Goal: Obtain resource: Download file/media

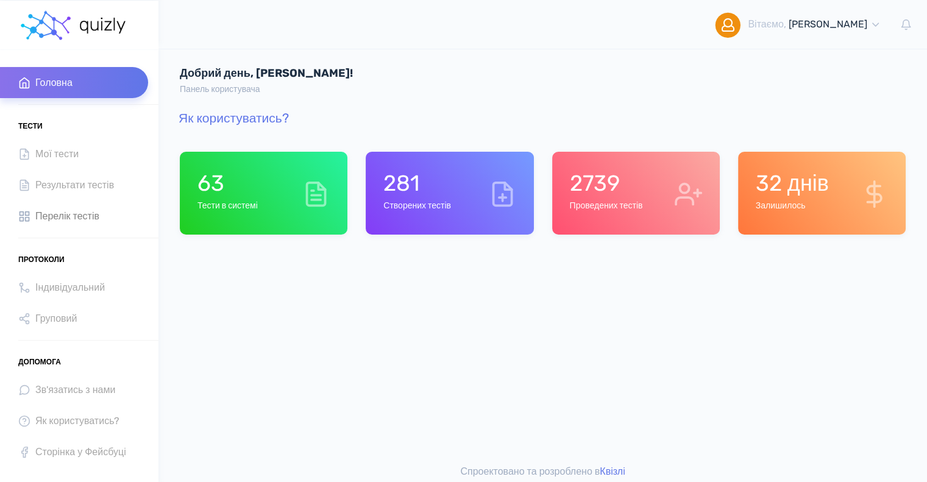
click at [68, 212] on span "Перелік тестів" at bounding box center [67, 216] width 64 height 16
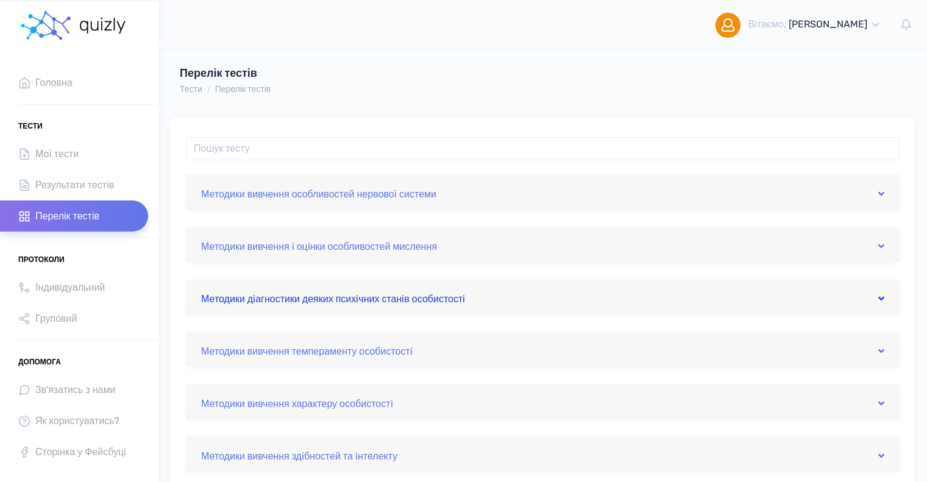
click at [393, 304] on link "Методики дiагностики деяких психiчних станiв особистостi" at bounding box center [542, 297] width 683 height 20
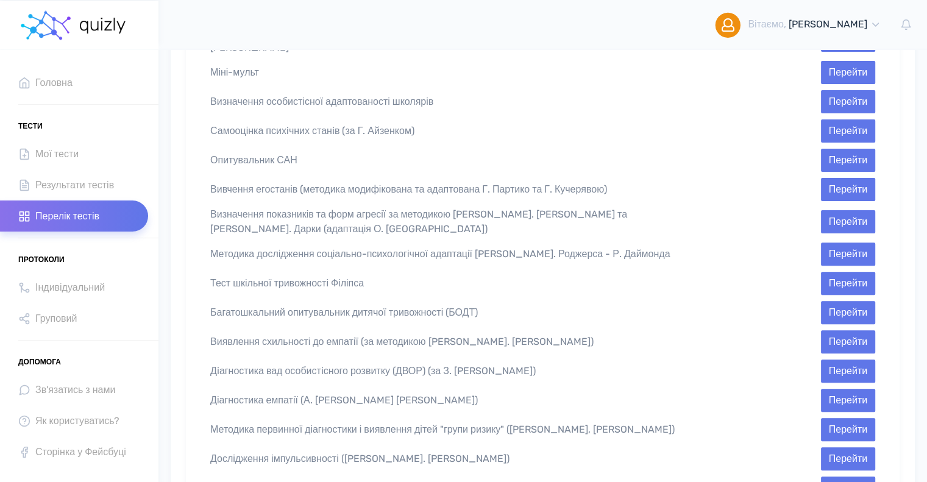
scroll to position [366, 0]
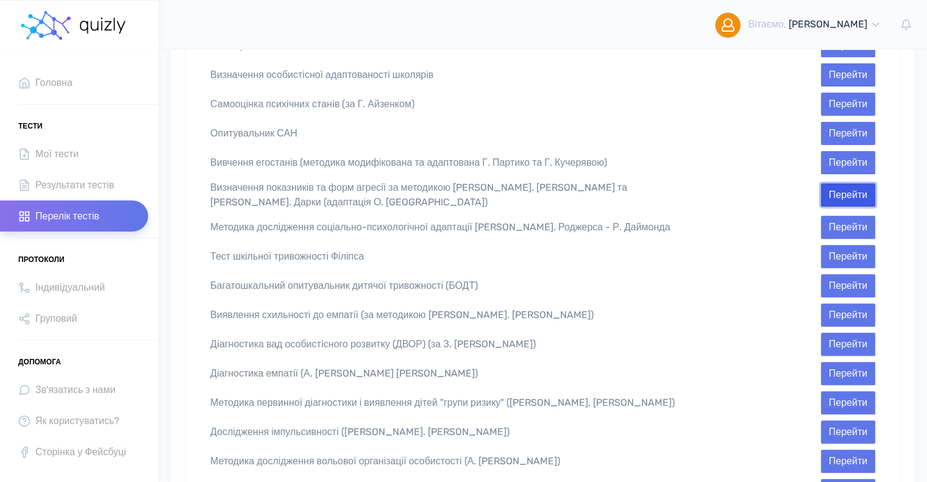
click at [853, 183] on button "Перейти" at bounding box center [848, 194] width 54 height 23
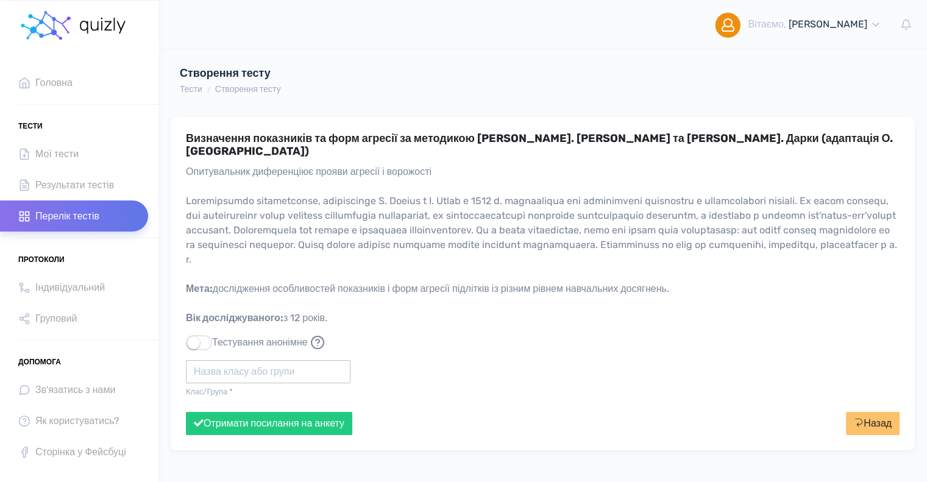
click at [234, 360] on input "text" at bounding box center [268, 371] width 165 height 23
type input "Політех"
click at [186, 412] on button "Отримати посилання на анкету" at bounding box center [269, 423] width 166 height 23
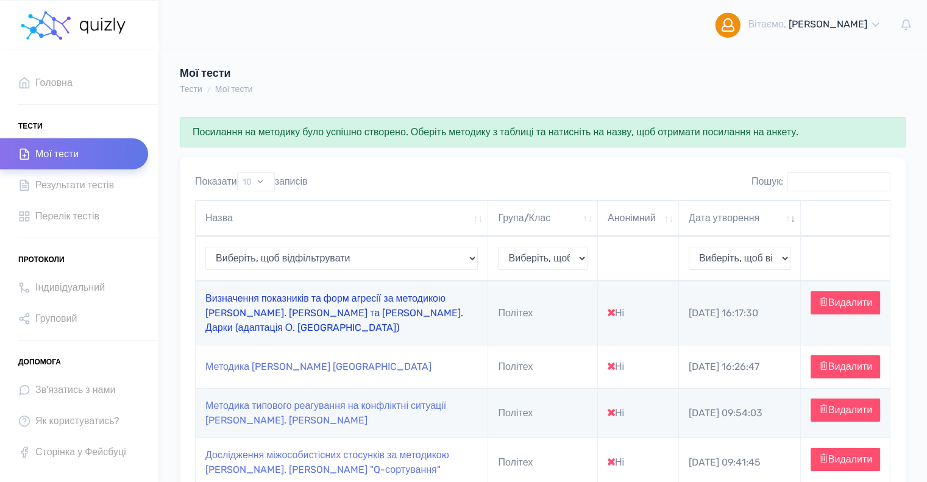
click at [298, 304] on link "Визначення показників та форм агресії за методикою [PERSON_NAME]. [PERSON_NAME]…" at bounding box center [334, 313] width 258 height 41
type input "[URL][DOMAIN_NAME]"
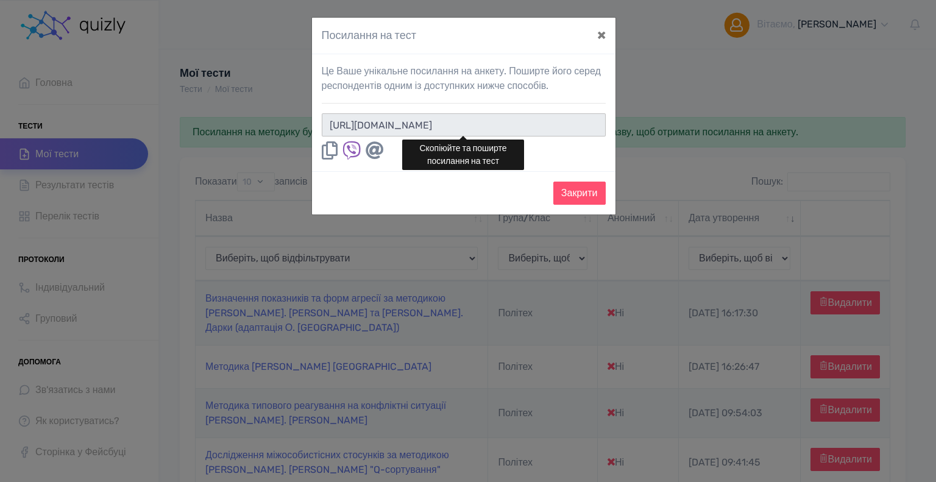
drag, startPoint x: 547, startPoint y: 116, endPoint x: 524, endPoint y: 118, distance: 23.8
click at [546, 116] on input "https://quizly.com.ua/quiz/76VNT1fIH6jRc" at bounding box center [464, 124] width 284 height 23
click at [148, 447] on div "Посилання на тест × Це Ваше унікальне посилання на анкету. Поширте його серед р…" at bounding box center [468, 241] width 936 height 482
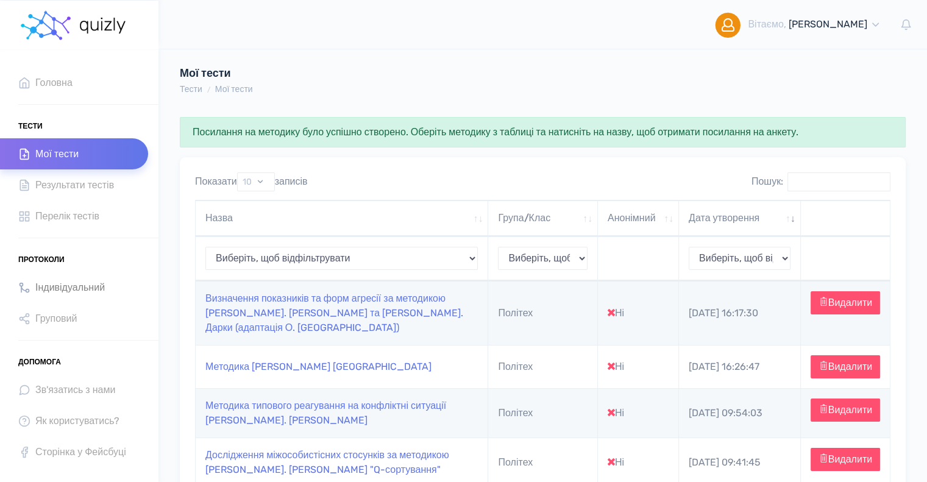
click at [83, 285] on span "Індивідуальний" at bounding box center [69, 287] width 69 height 16
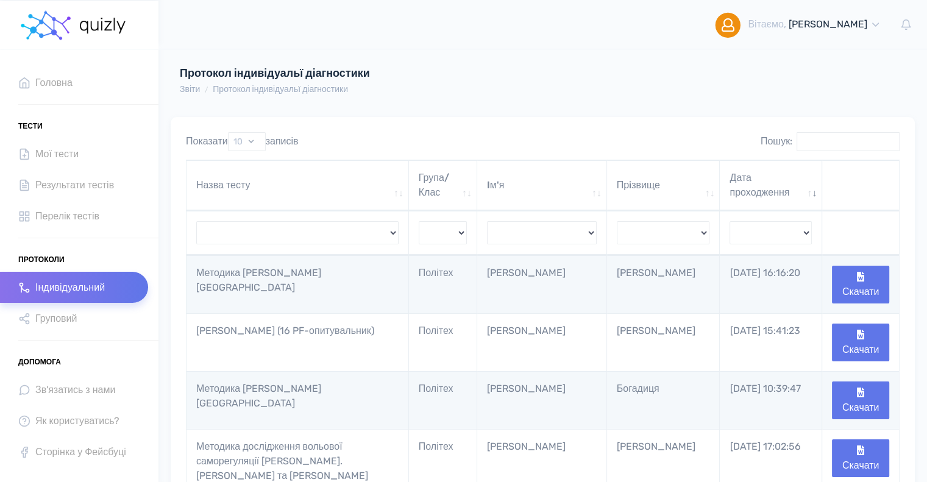
click at [75, 286] on span "Індивідуальний" at bounding box center [69, 287] width 69 height 16
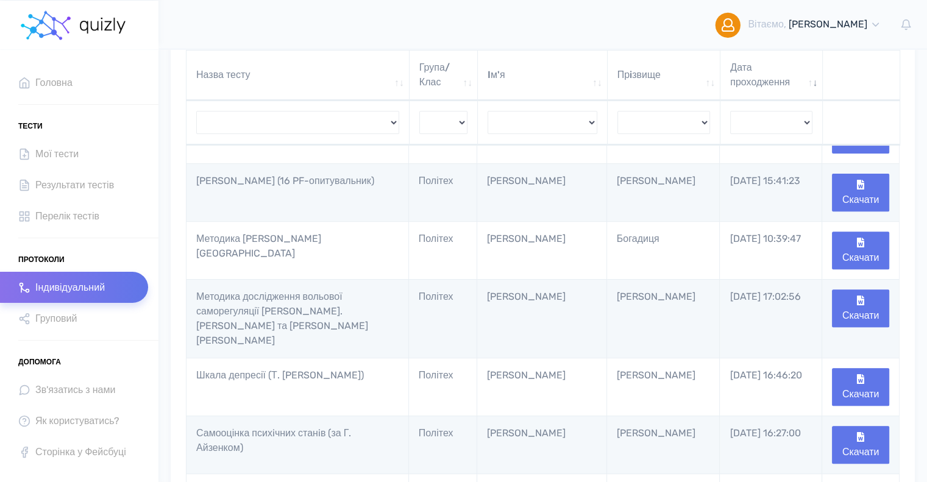
scroll to position [427, 0]
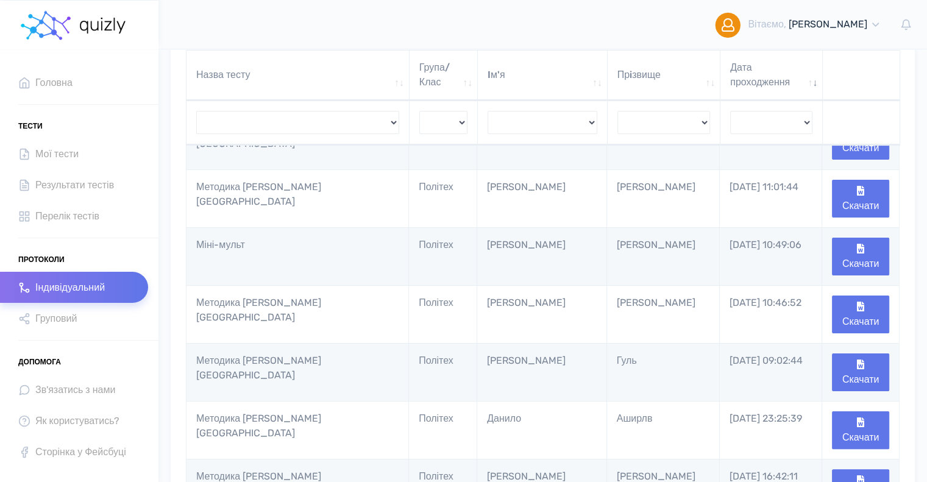
scroll to position [61, 0]
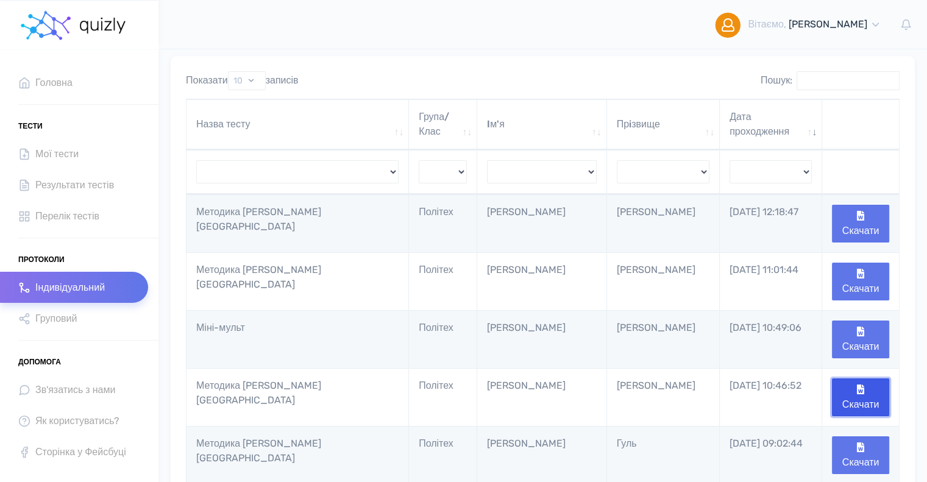
click at [863, 392] on icon "button" at bounding box center [860, 390] width 7 height 10
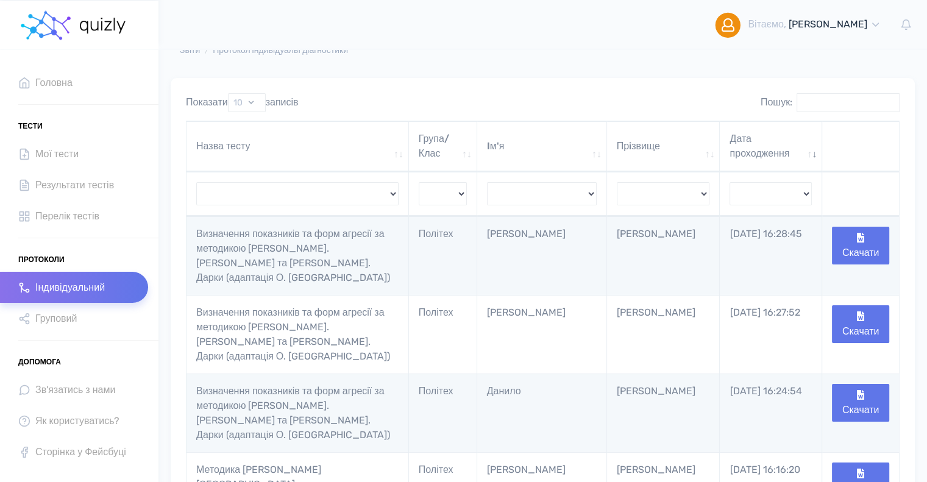
scroll to position [61, 0]
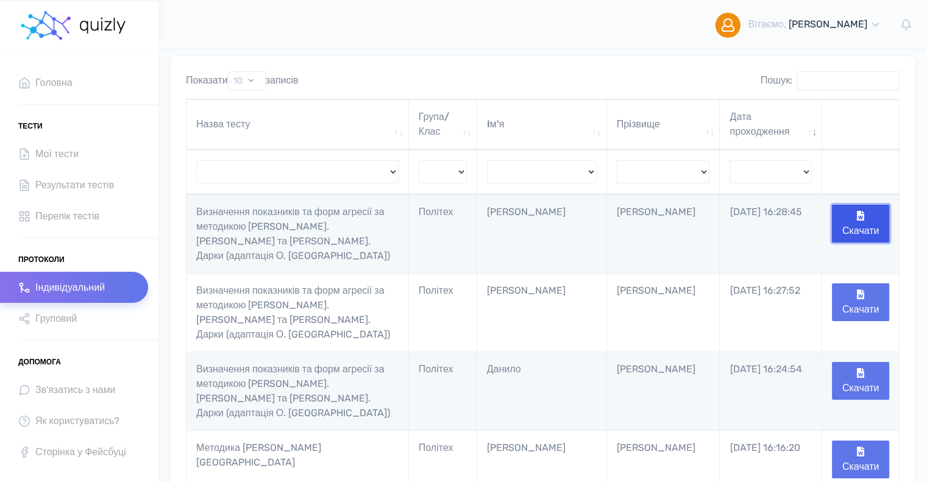
click at [863, 226] on button "Скачати" at bounding box center [860, 224] width 57 height 38
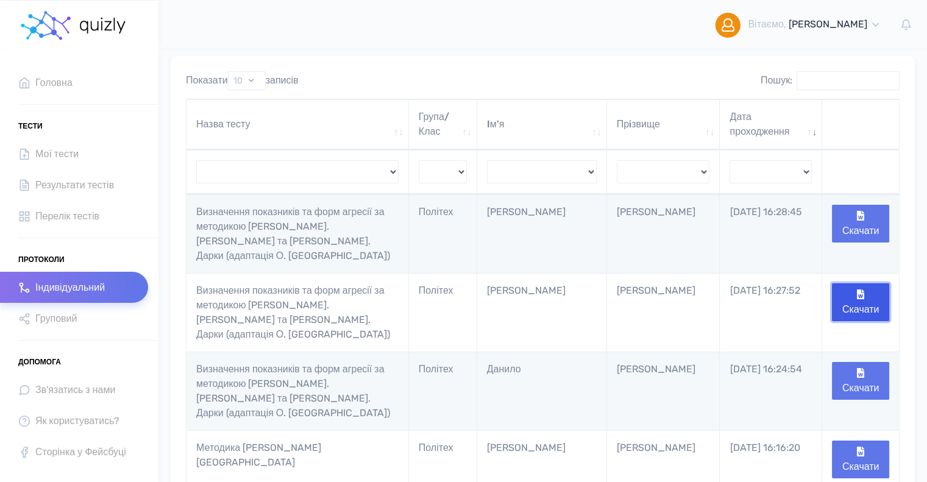
click at [849, 290] on button "Скачати" at bounding box center [860, 302] width 57 height 38
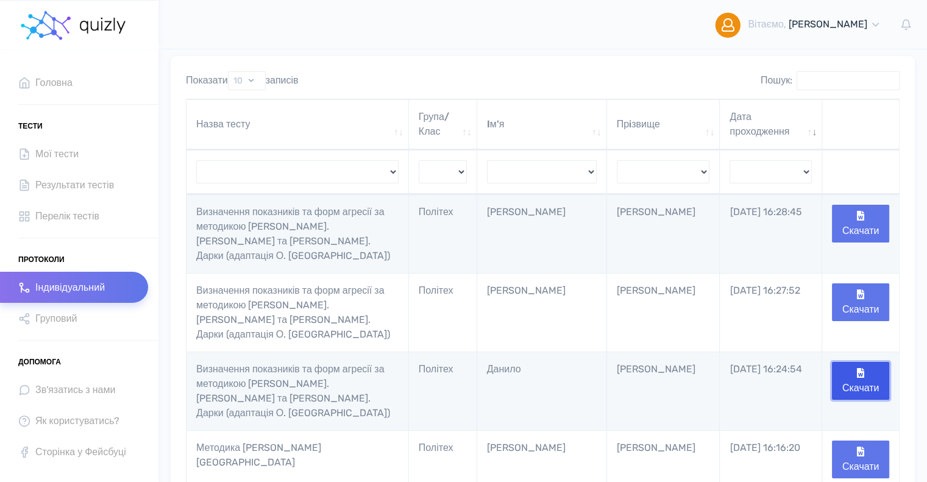
click at [858, 362] on button "Скачати" at bounding box center [860, 381] width 57 height 38
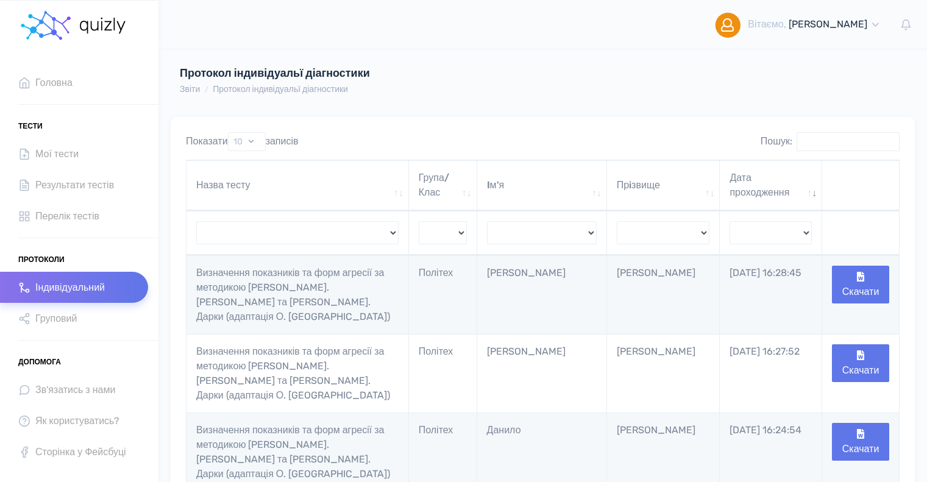
scroll to position [61, 0]
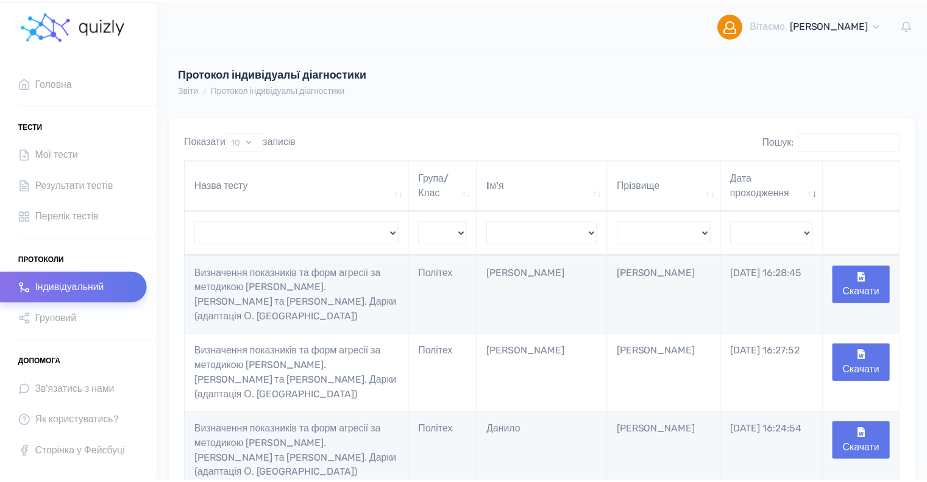
scroll to position [61, 0]
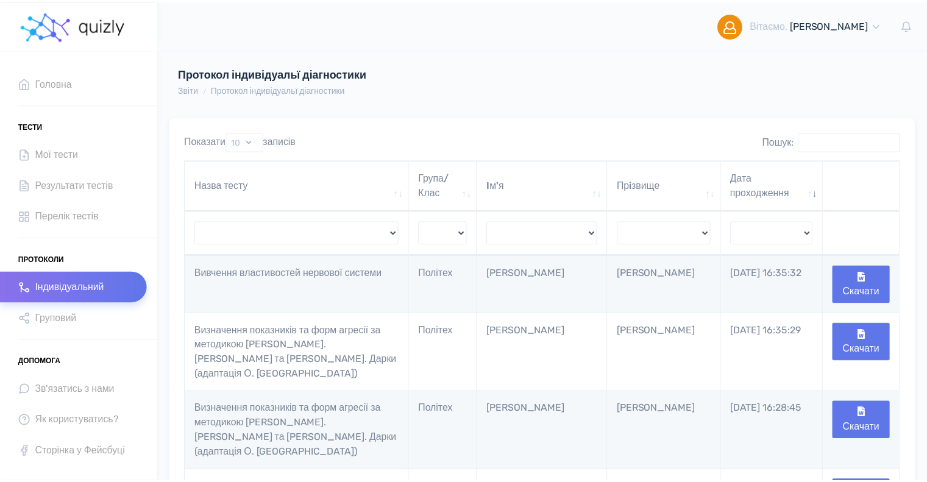
scroll to position [61, 0]
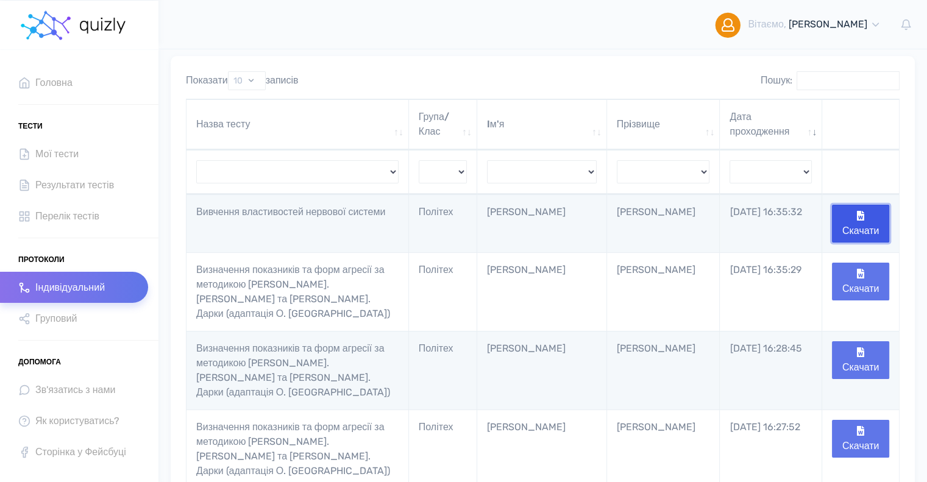
click at [856, 229] on button "Скачати" at bounding box center [860, 224] width 57 height 38
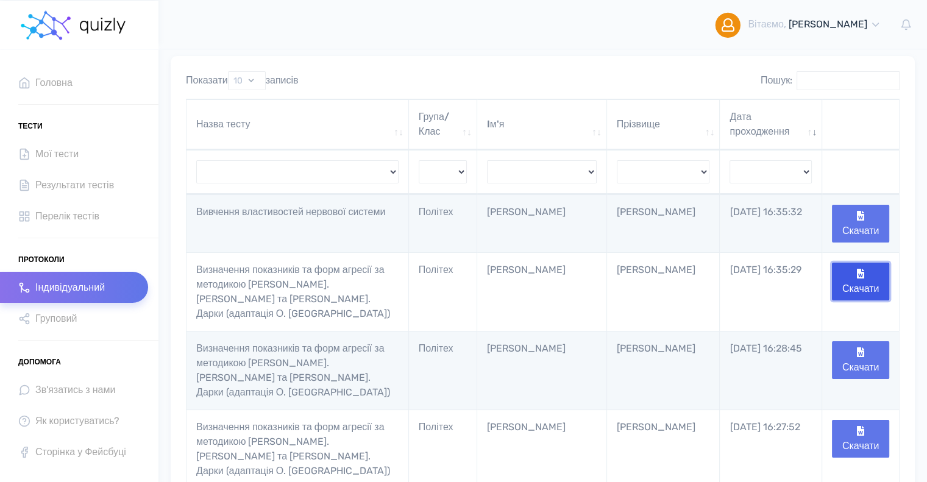
click at [865, 283] on button "Скачати" at bounding box center [860, 282] width 57 height 38
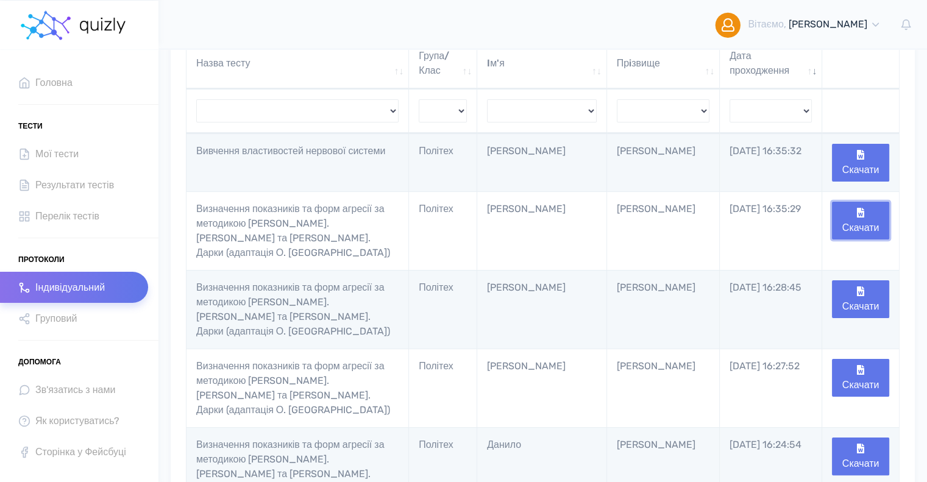
scroll to position [0, 0]
